Goal: Complete application form: Complete application form

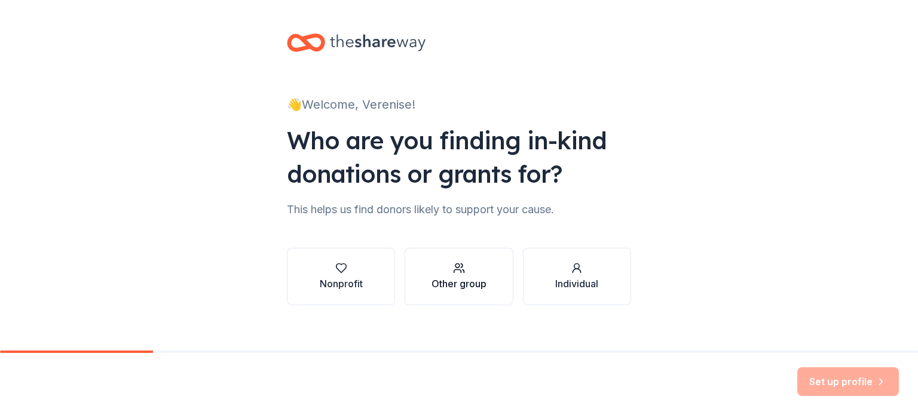
click at [420, 291] on button "Other group" at bounding box center [459, 276] width 108 height 57
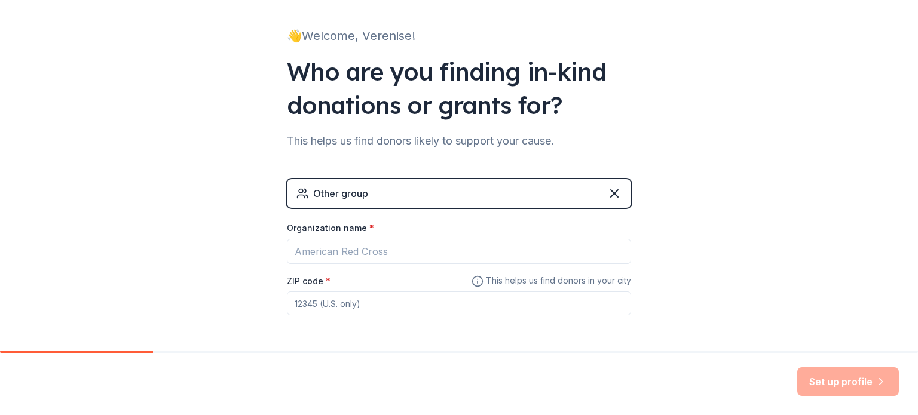
scroll to position [115, 0]
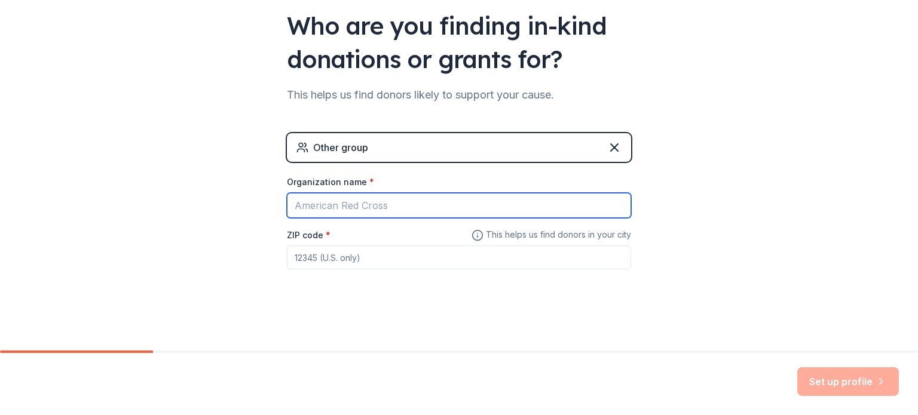
click at [500, 214] on input "Organization name *" at bounding box center [459, 205] width 344 height 25
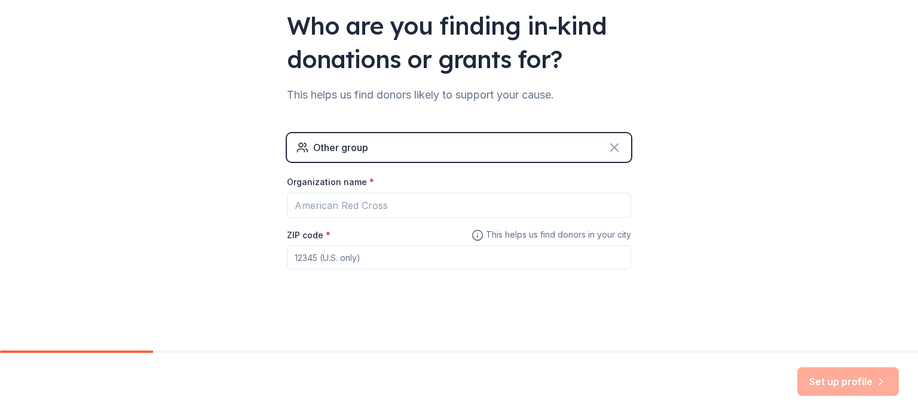
click at [607, 149] on icon at bounding box center [614, 147] width 14 height 14
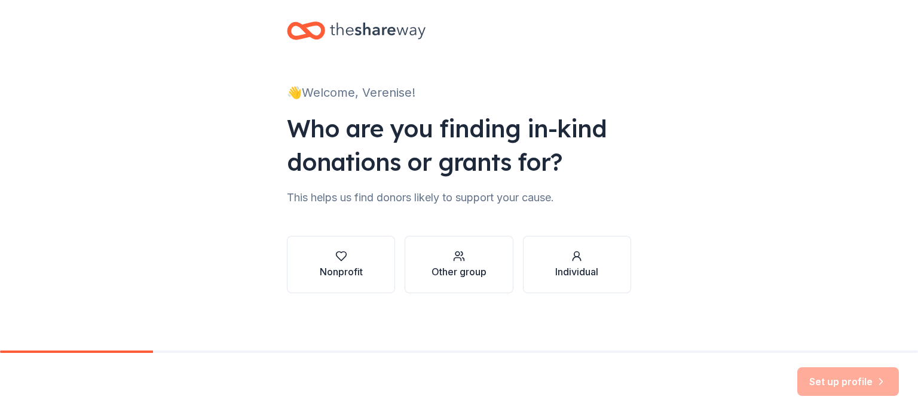
scroll to position [12, 0]
click at [586, 243] on button "Individual" at bounding box center [577, 264] width 108 height 57
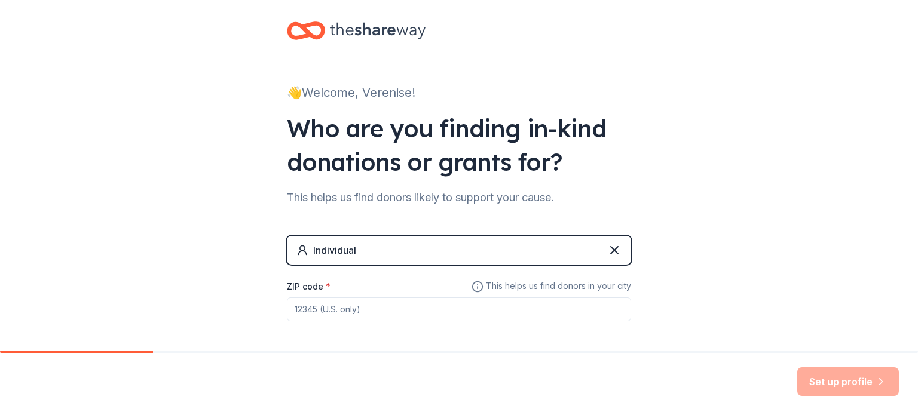
scroll to position [63, 0]
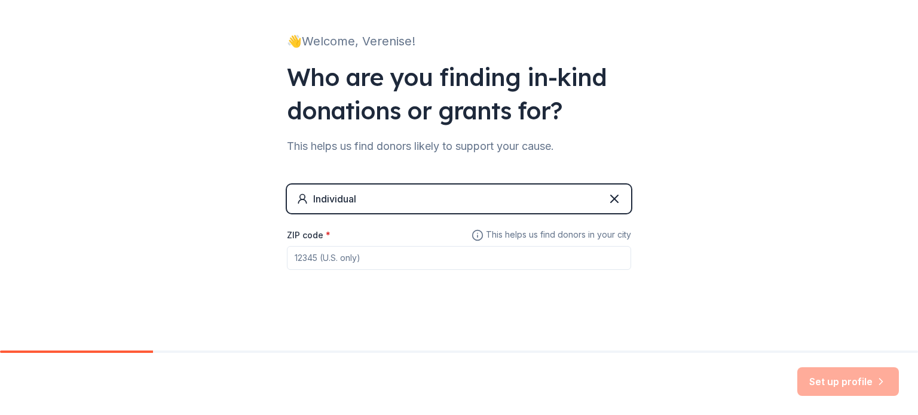
drag, startPoint x: 390, startPoint y: 258, endPoint x: 377, endPoint y: 246, distance: 17.3
click at [390, 259] on input "ZIP code *" at bounding box center [459, 258] width 344 height 24
type input "92240"
click at [850, 377] on button "Set up profile" at bounding box center [848, 382] width 102 height 29
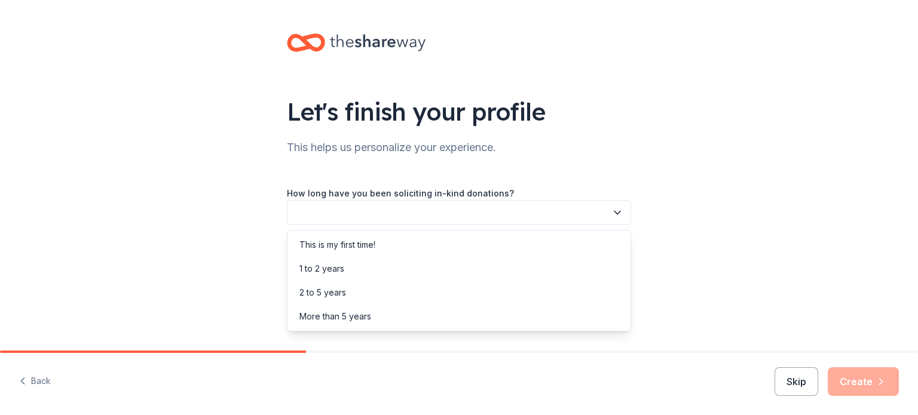
click at [347, 214] on button "button" at bounding box center [459, 212] width 344 height 25
click at [354, 244] on div "This is my first time!" at bounding box center [337, 245] width 76 height 14
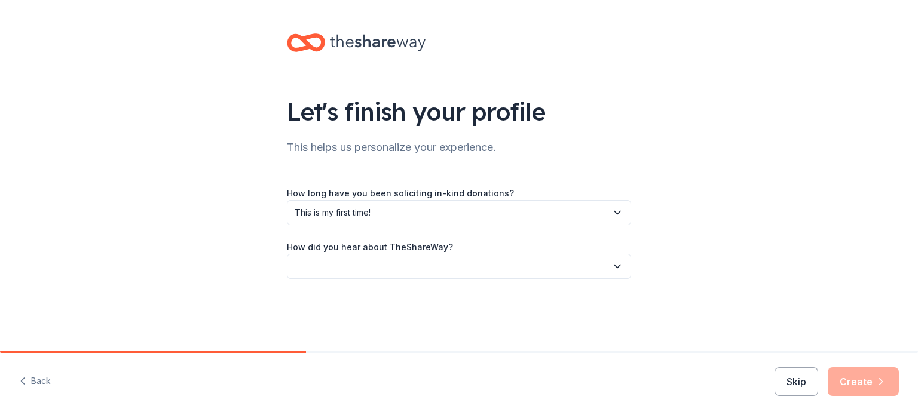
click at [356, 261] on button "button" at bounding box center [459, 266] width 344 height 25
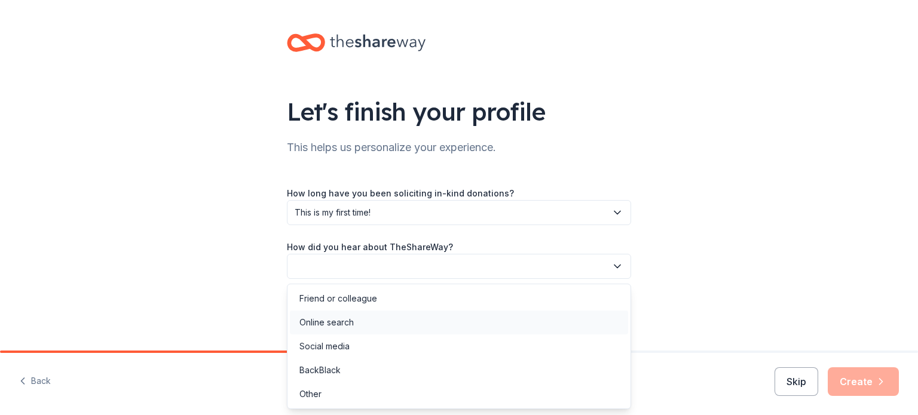
click at [354, 319] on div "Online search" at bounding box center [459, 323] width 338 height 24
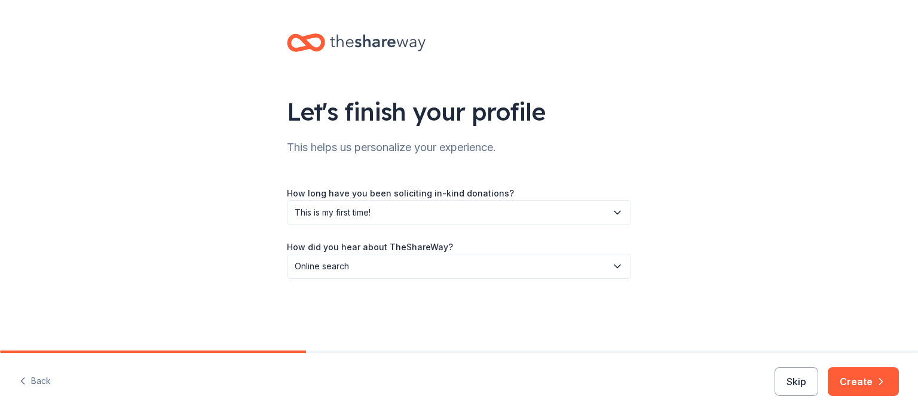
click at [889, 378] on button "Create" at bounding box center [863, 382] width 71 height 29
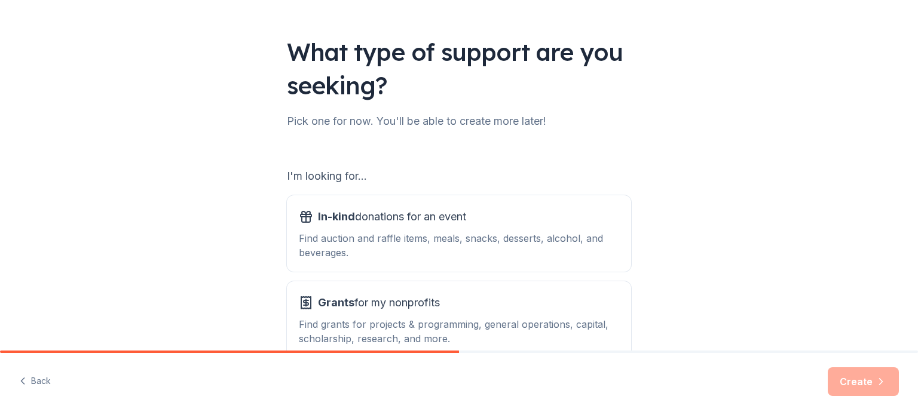
scroll to position [120, 0]
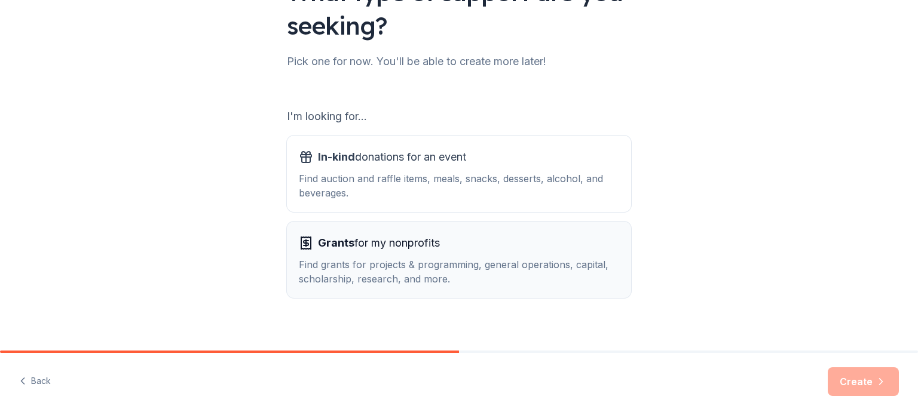
click at [327, 289] on button "Grants for my nonprofits Find grants for projects & programming, general operat…" at bounding box center [459, 260] width 344 height 77
